Goal: Book appointment/travel/reservation

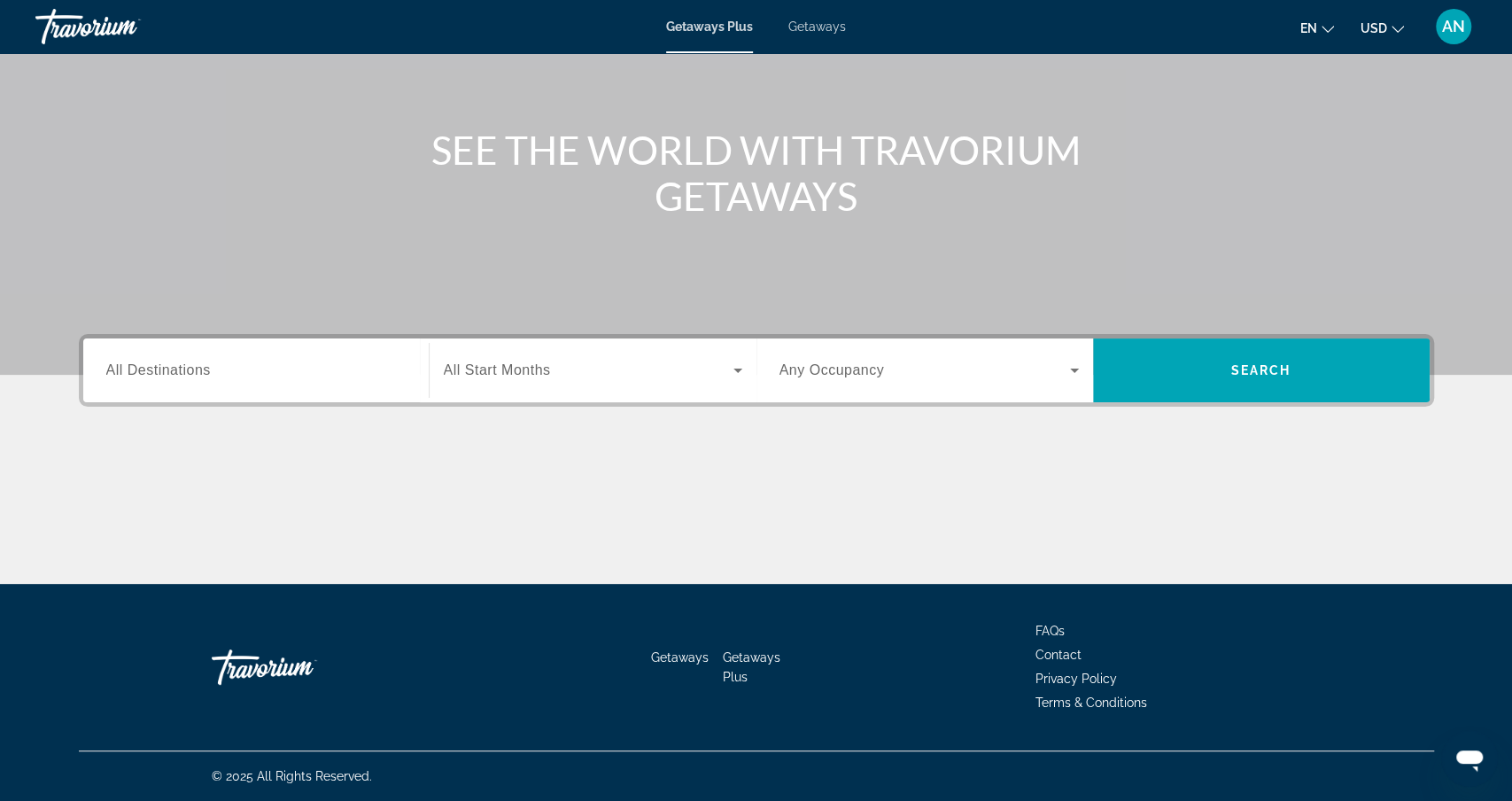
scroll to position [288, 0]
click at [256, 374] on input "Destination All Destinations" at bounding box center [255, 372] width 300 height 22
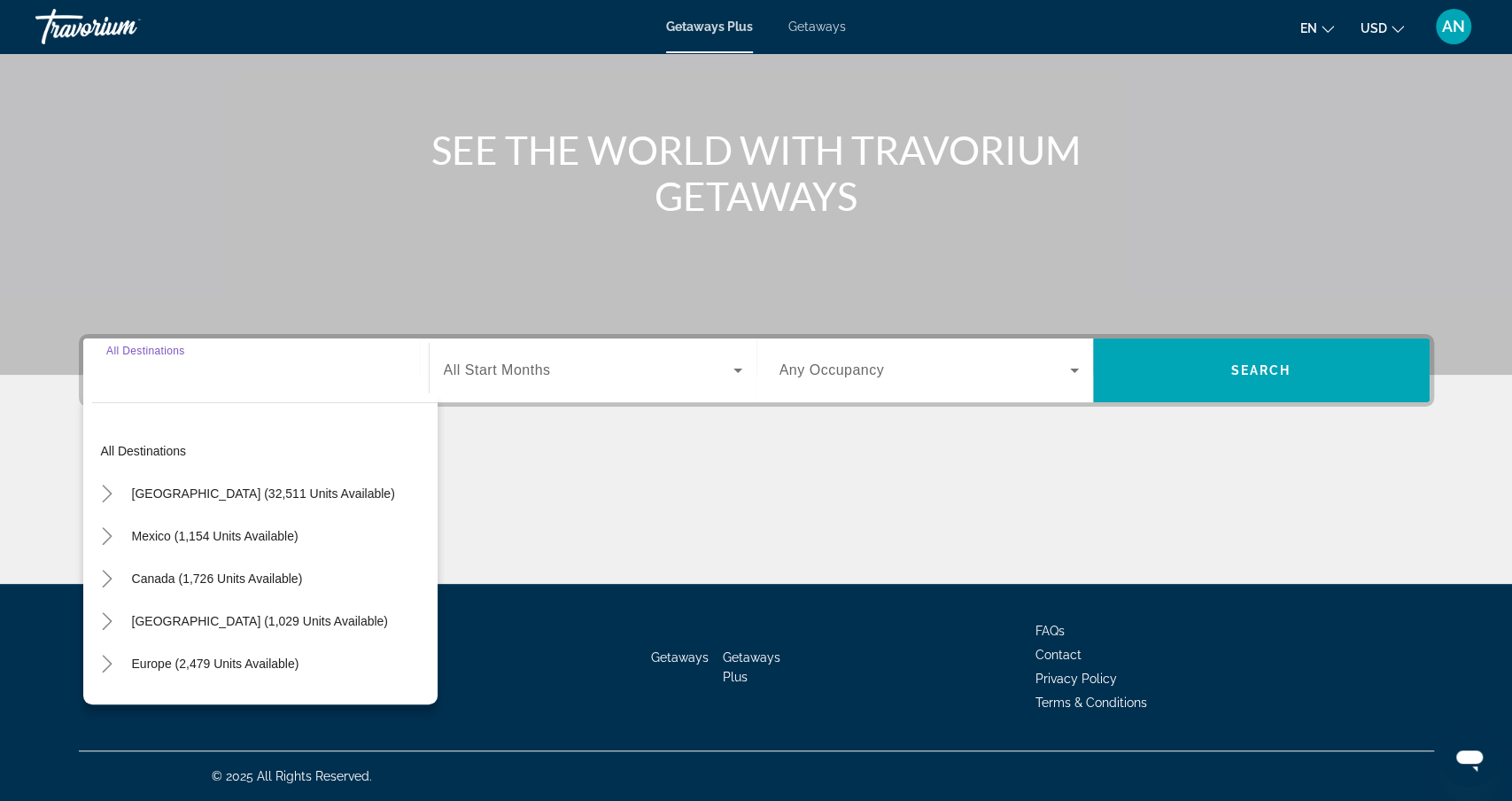
scroll to position [395, 0]
click at [199, 657] on span "Europe (2,479 units available)" at bounding box center [216, 664] width 167 height 14
type input "**********"
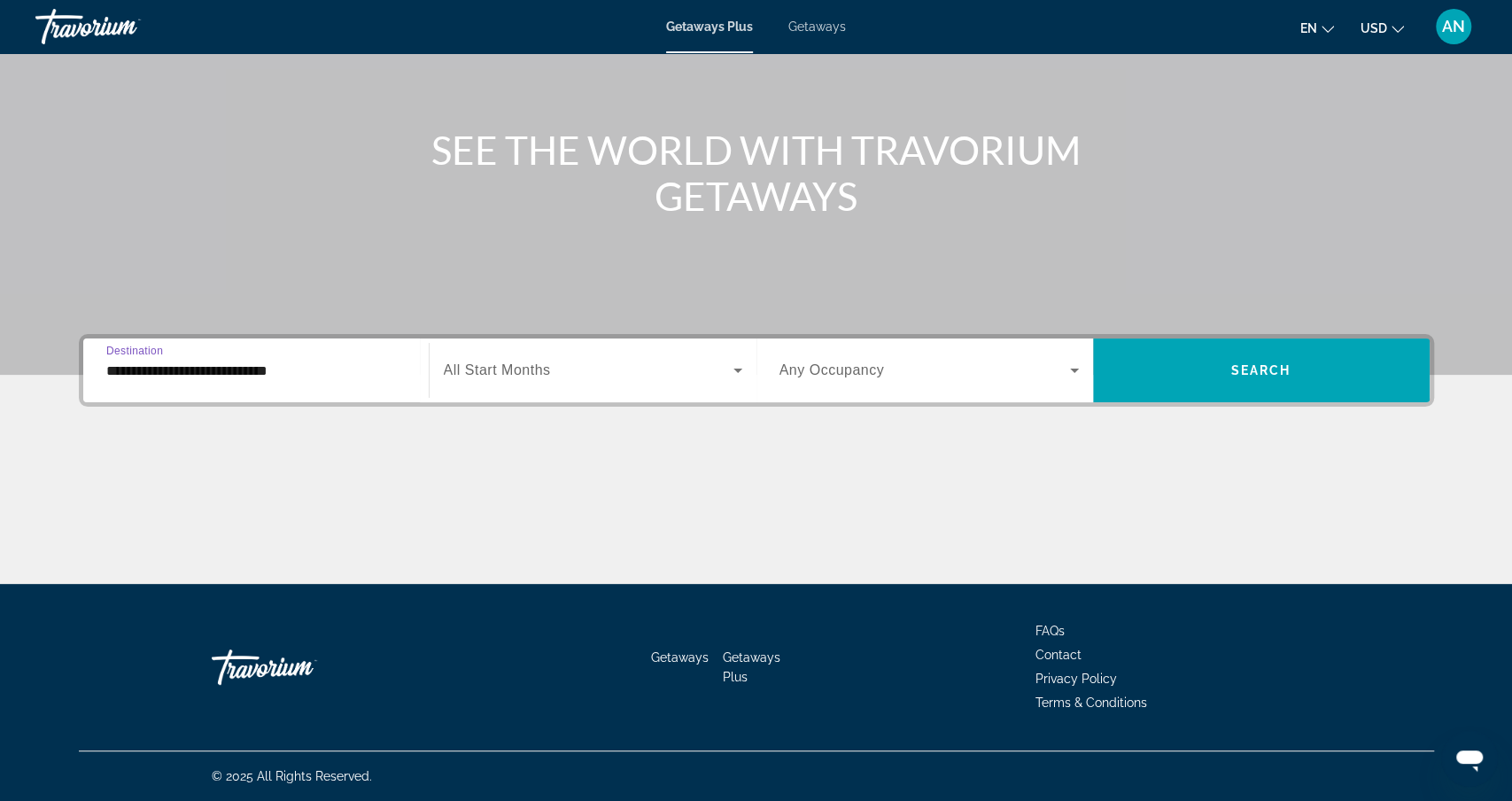
click at [684, 360] on span "Search widget" at bounding box center [588, 371] width 290 height 22
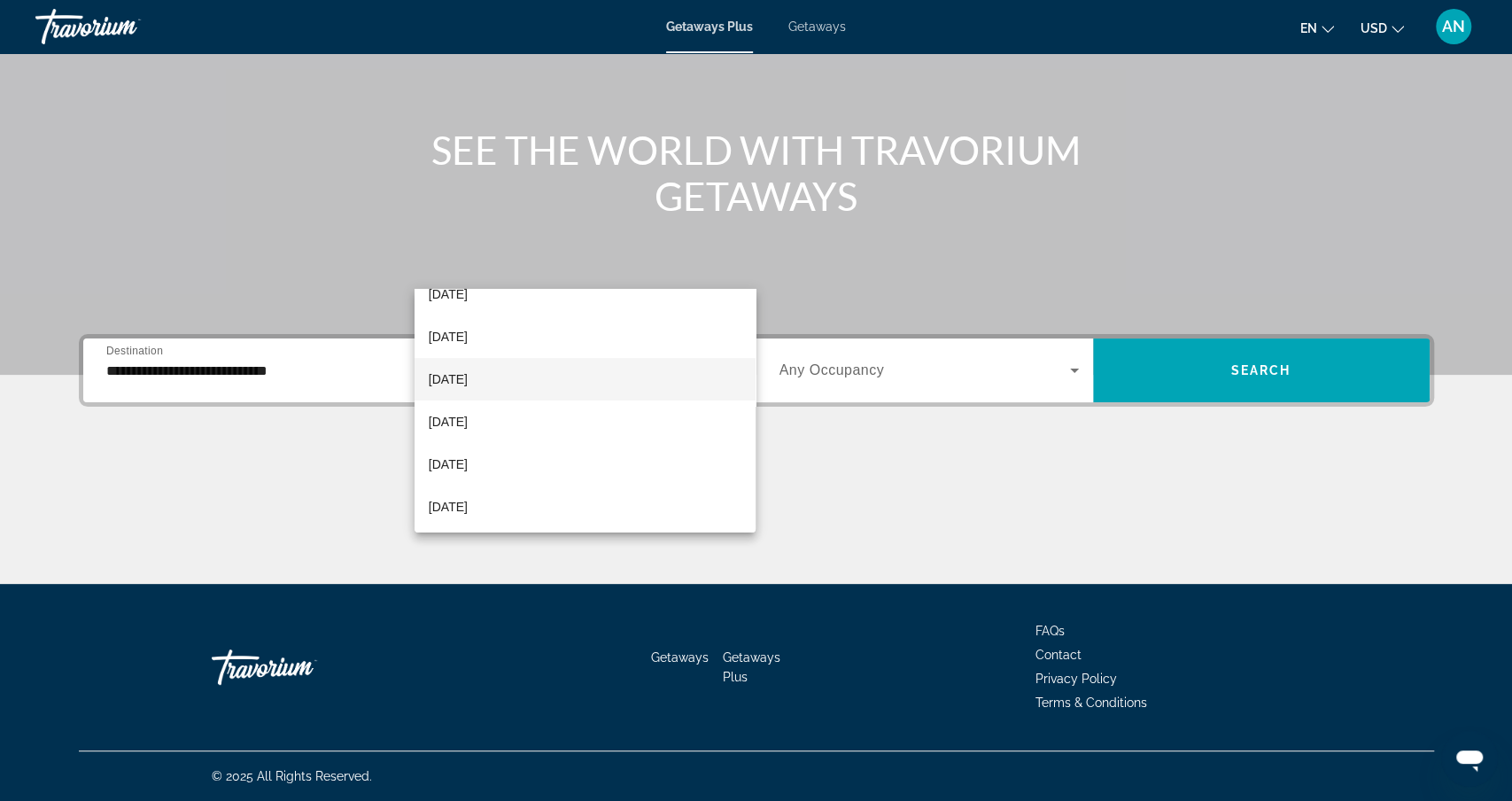
scroll to position [124, 0]
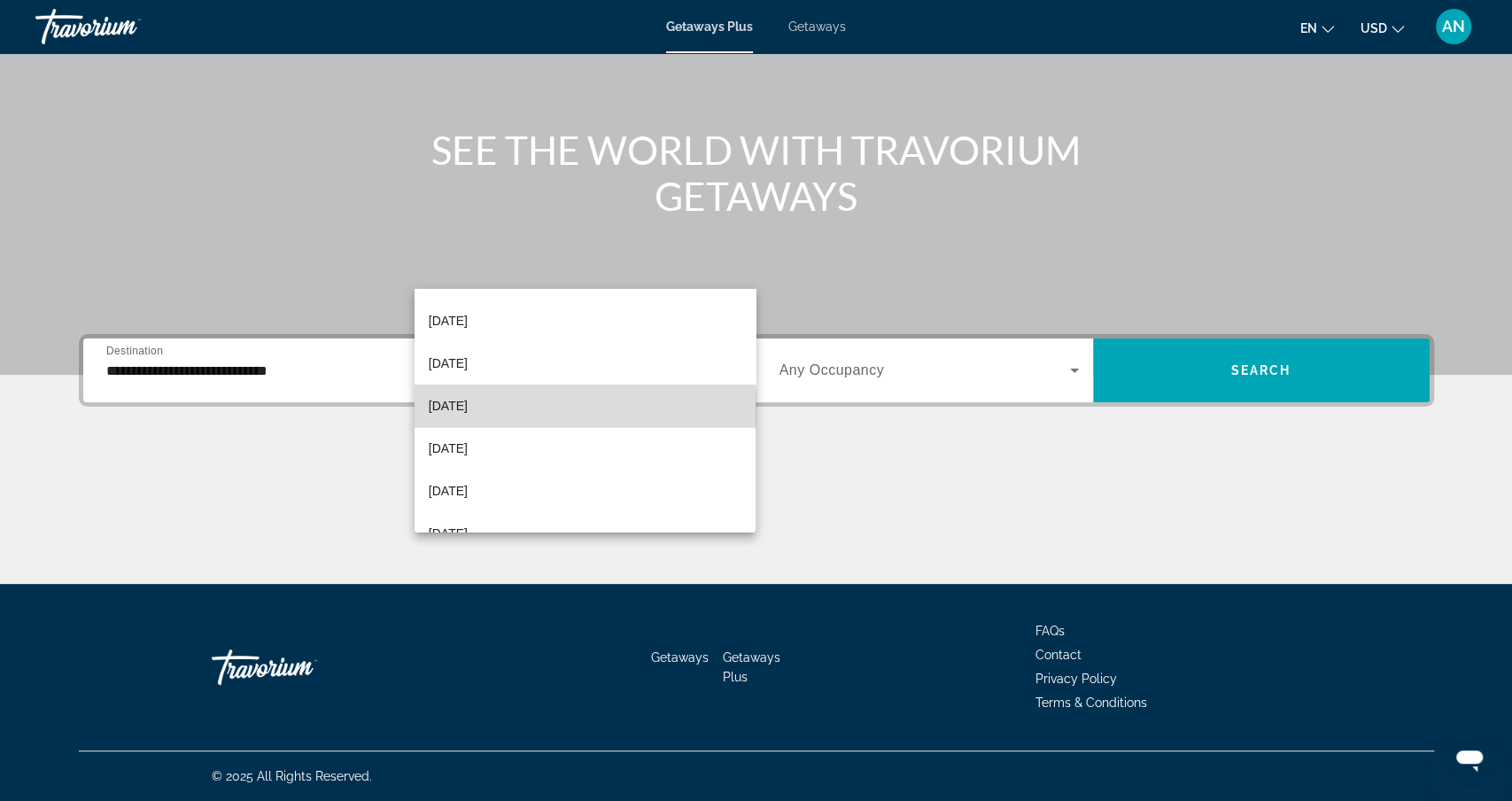
click at [468, 400] on span "[DATE]" at bounding box center [448, 406] width 39 height 22
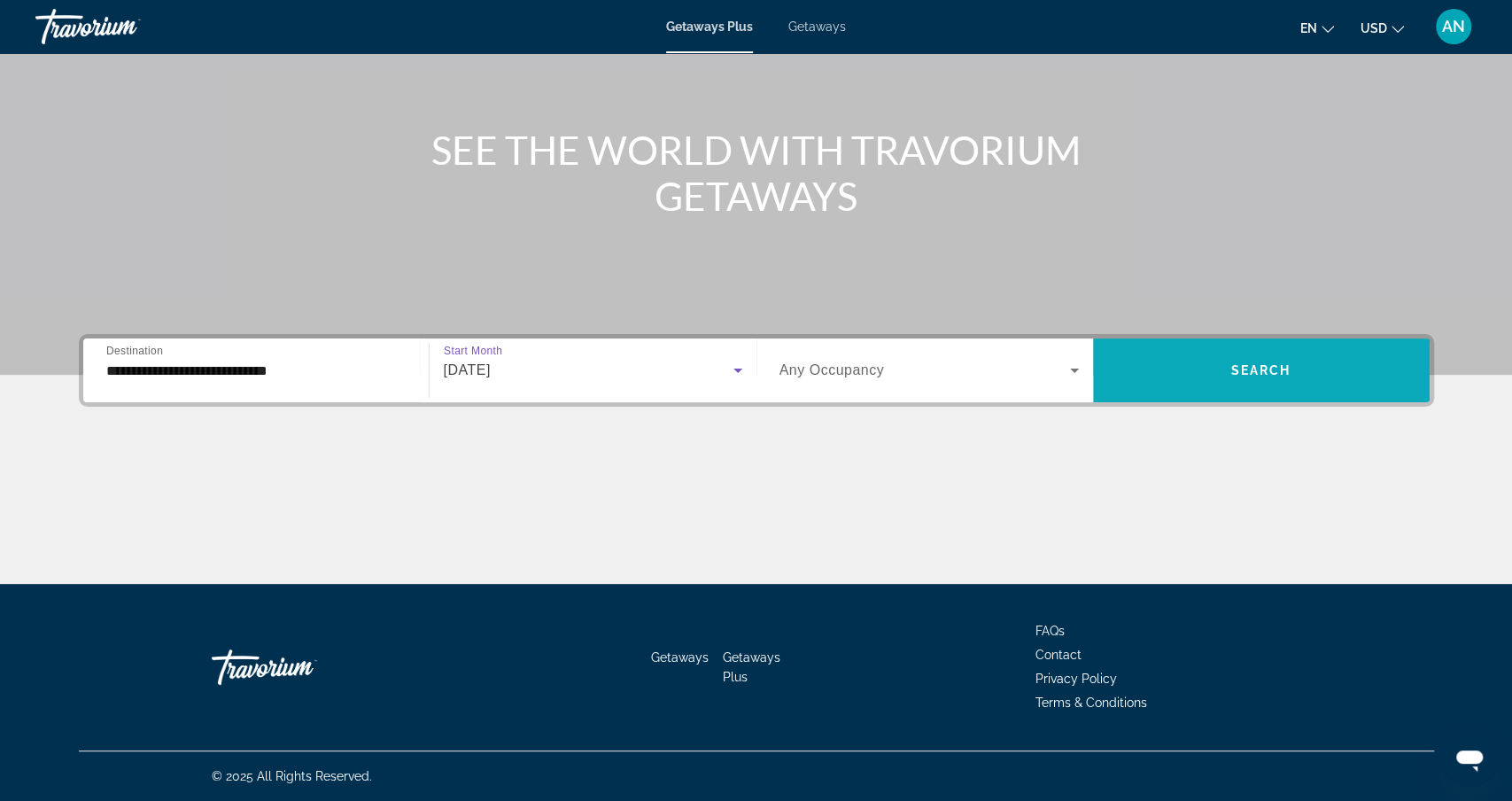
click at [1206, 349] on span "Search widget" at bounding box center [1261, 370] width 336 height 42
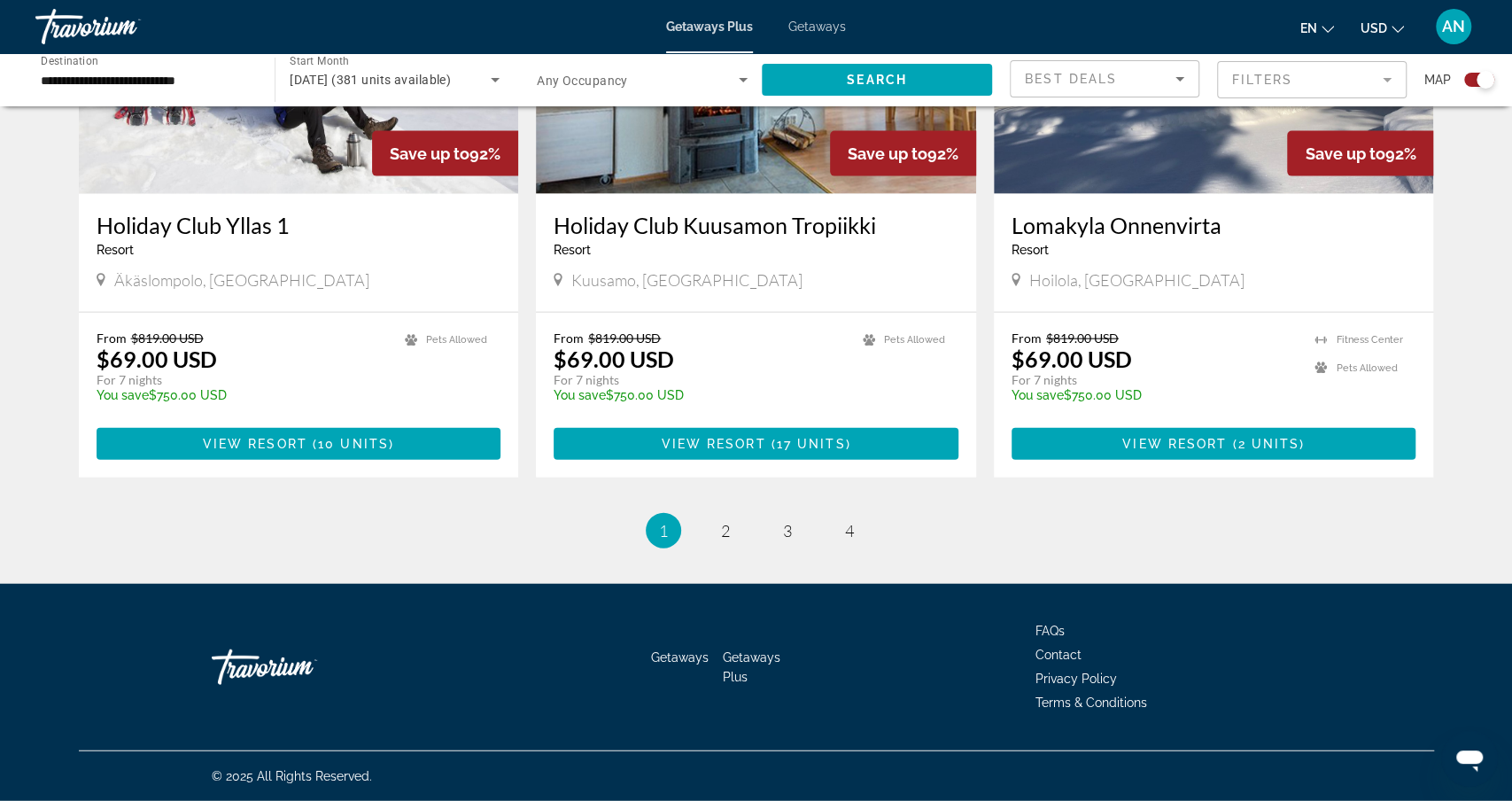
scroll to position [3334, 0]
click at [710, 516] on link "page 2" at bounding box center [725, 531] width 31 height 31
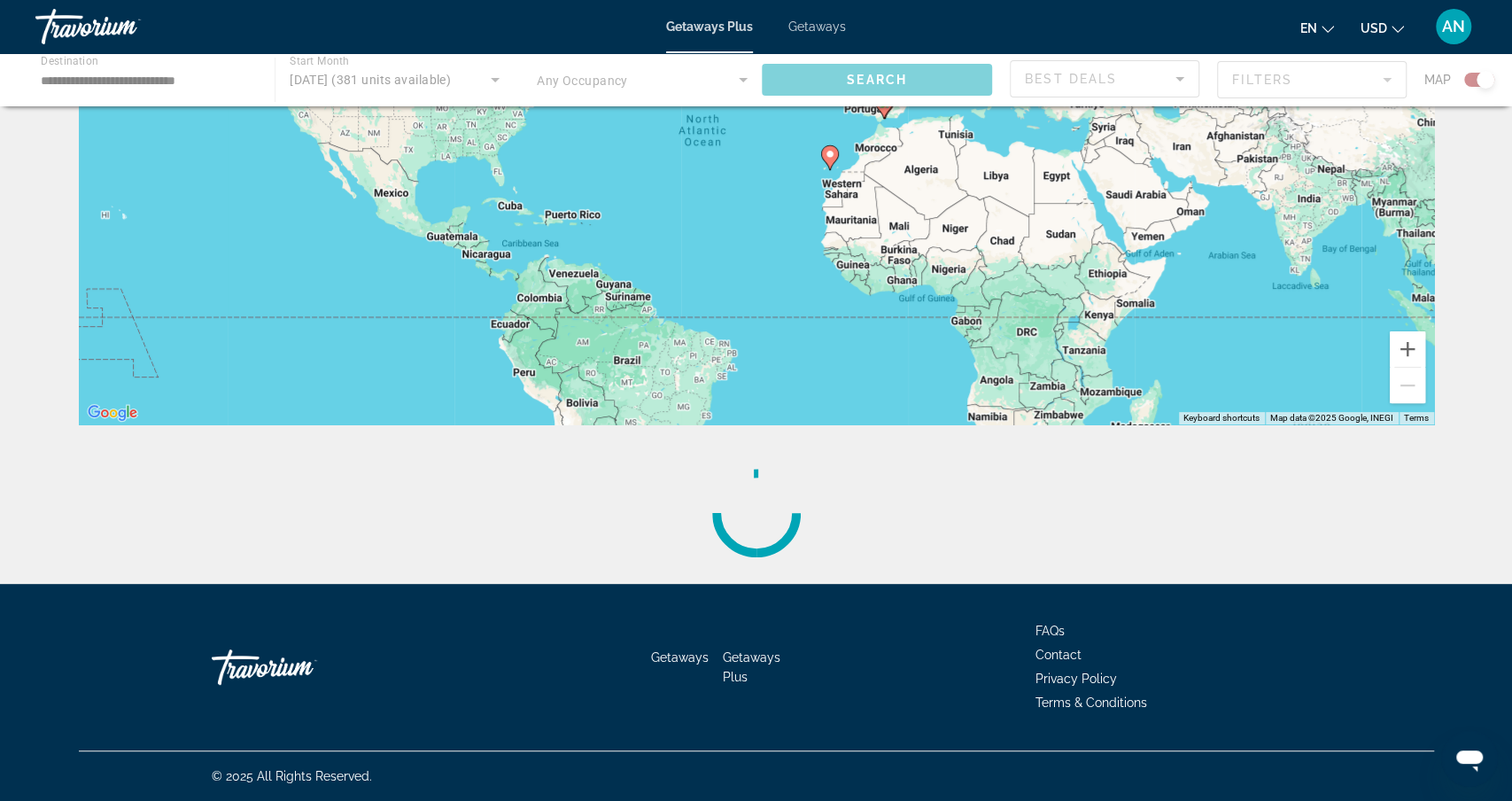
scroll to position [333, 0]
